Goal: Transaction & Acquisition: Book appointment/travel/reservation

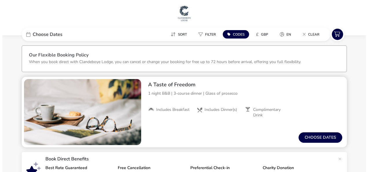
scroll to position [52, 0]
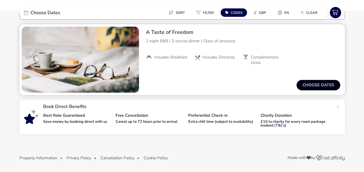
click at [307, 86] on button "Choose dates" at bounding box center [319, 85] width 44 height 10
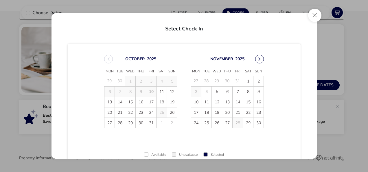
click at [260, 63] on button "Next Month" at bounding box center [259, 59] width 9 height 9
click at [146, 104] on span "14" at bounding box center [151, 102] width 10 height 10
click at [136, 103] on td "13" at bounding box center [141, 102] width 10 height 10
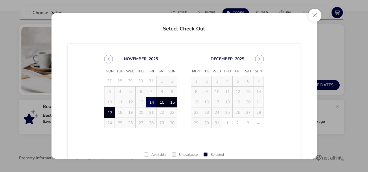
click at [106, 112] on span "17" at bounding box center [110, 112] width 10 height 10
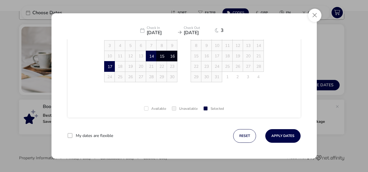
click at [151, 57] on span "14" at bounding box center [151, 56] width 10 height 10
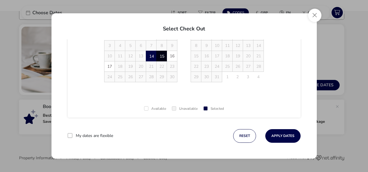
click at [160, 58] on span "15" at bounding box center [162, 56] width 10 height 10
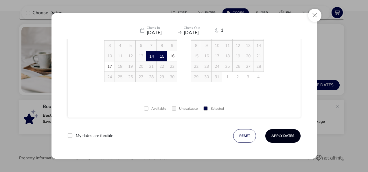
click at [266, 132] on button "Apply Dates" at bounding box center [283, 136] width 35 height 14
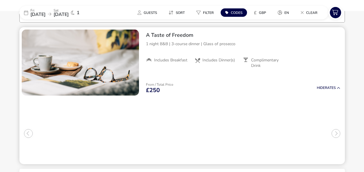
scroll to position [18, 0]
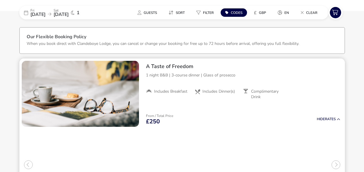
click at [151, 91] on icon at bounding box center [149, 91] width 6 height 6
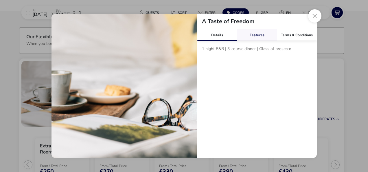
click at [253, 36] on link "Features" at bounding box center [257, 35] width 40 height 12
click at [315, 19] on button "Close modal" at bounding box center [314, 15] width 13 height 13
